Goal: Navigation & Orientation: Find specific page/section

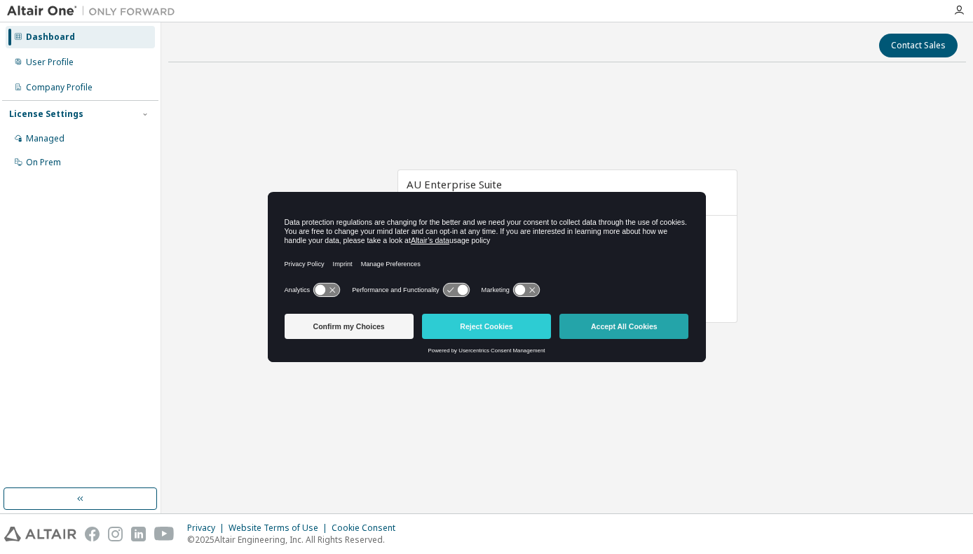
click at [648, 325] on button "Accept All Cookies" at bounding box center [623, 326] width 129 height 25
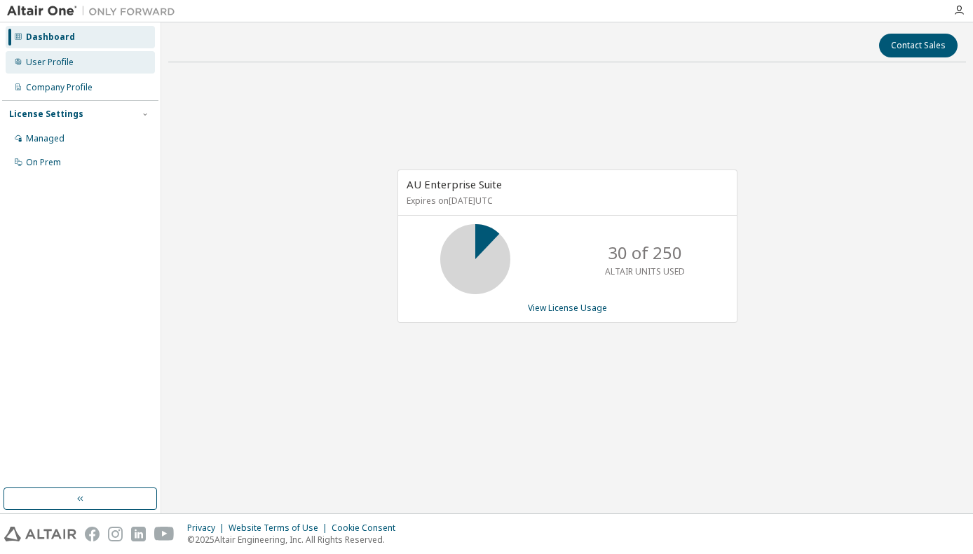
click at [54, 60] on div "User Profile" at bounding box center [50, 62] width 48 height 11
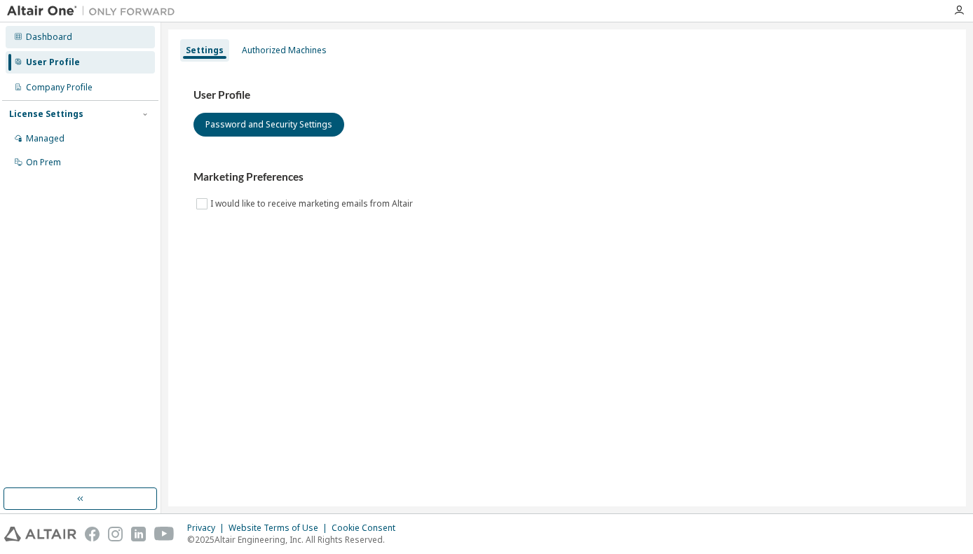
click at [54, 40] on div "Dashboard" at bounding box center [49, 37] width 46 height 11
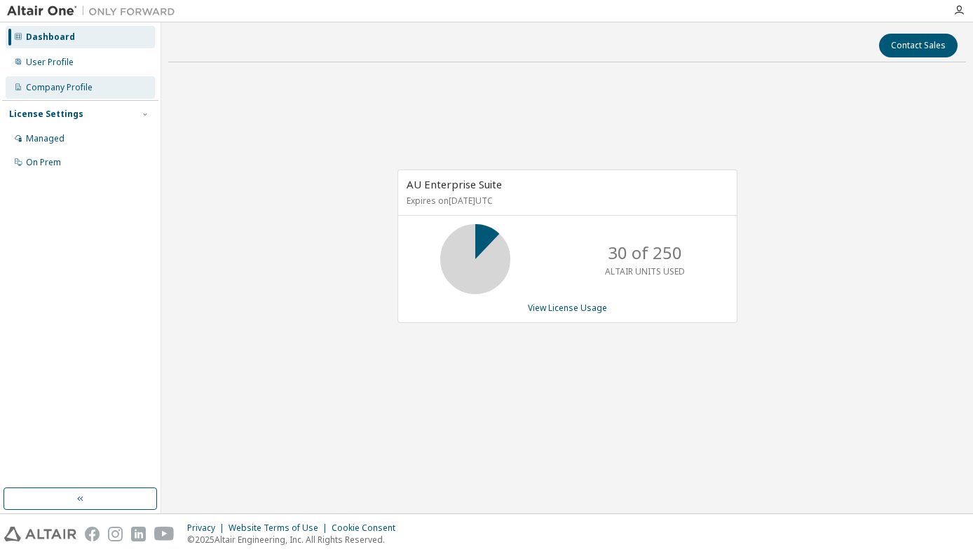
click at [59, 87] on div "Company Profile" at bounding box center [59, 87] width 67 height 11
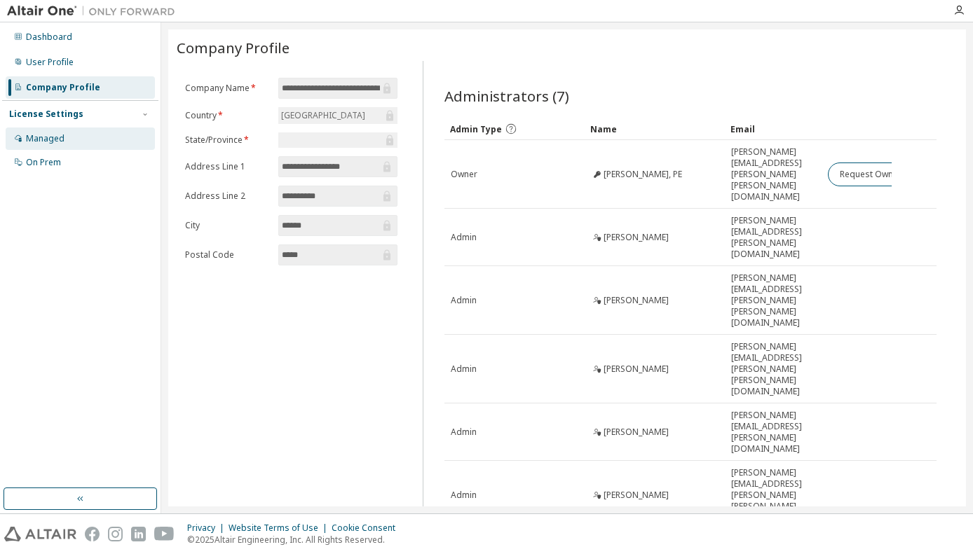
click at [47, 137] on div "Managed" at bounding box center [45, 138] width 39 height 11
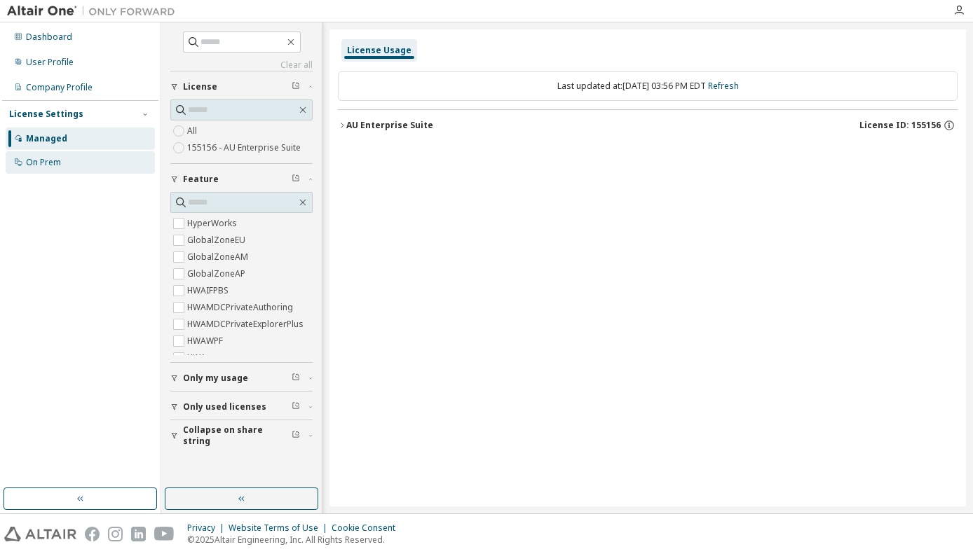
click at [45, 158] on div "On Prem" at bounding box center [43, 162] width 35 height 11
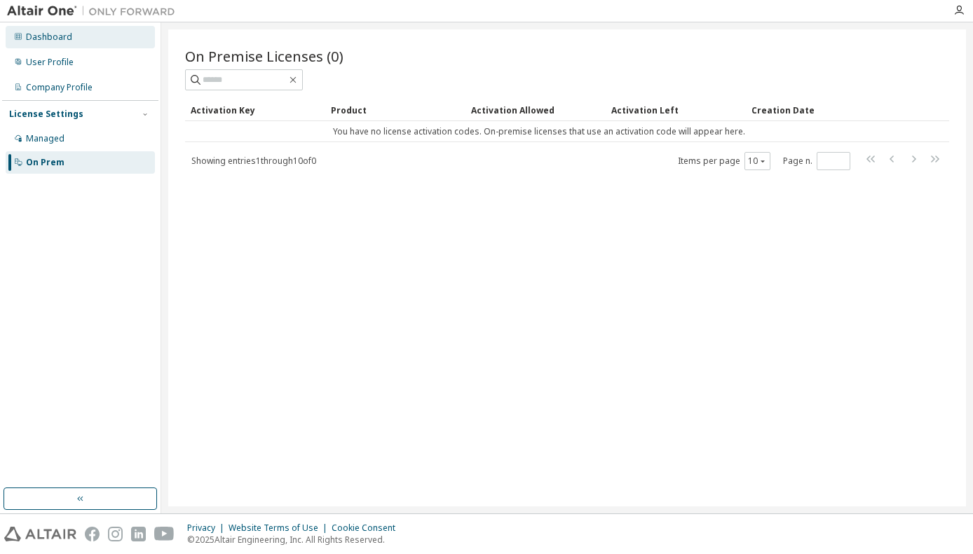
click at [25, 39] on div "Dashboard" at bounding box center [80, 37] width 149 height 22
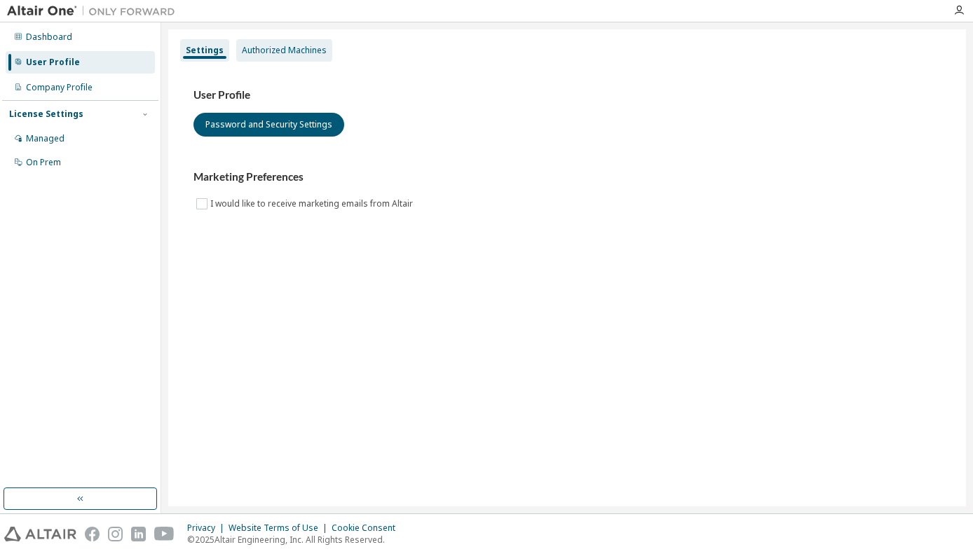
click at [299, 53] on div "Authorized Machines" at bounding box center [284, 50] width 85 height 11
